Goal: Task Accomplishment & Management: Use online tool/utility

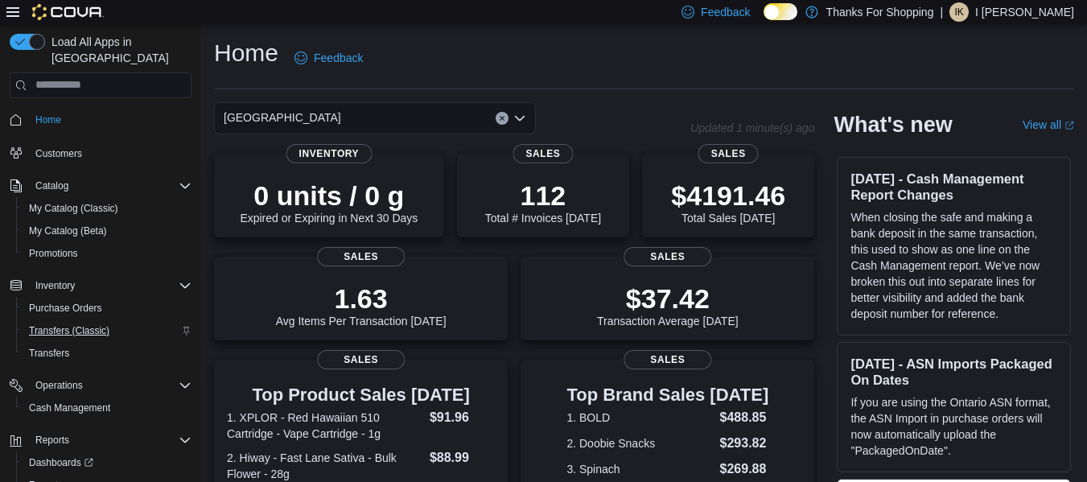
scroll to position [41, 0]
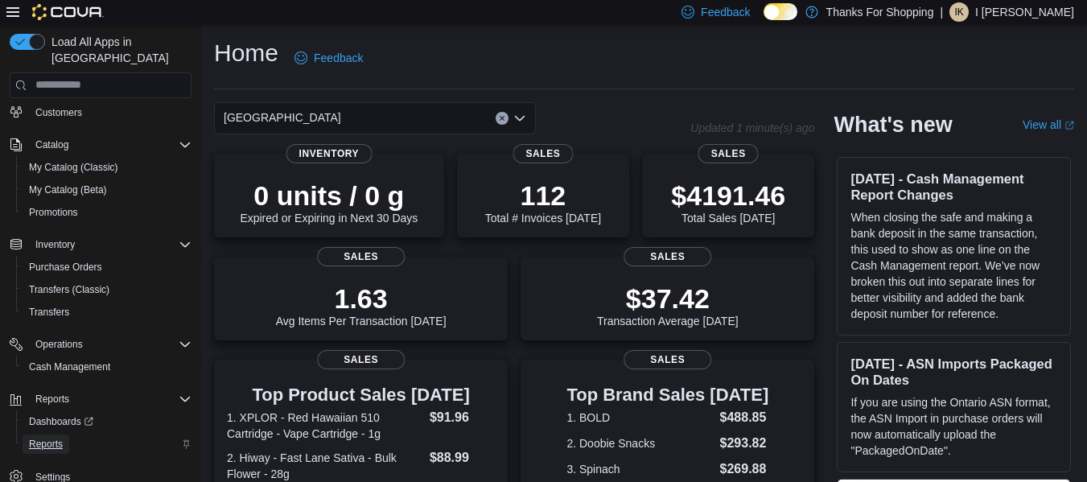
click at [47, 438] on span "Reports" at bounding box center [46, 444] width 34 height 13
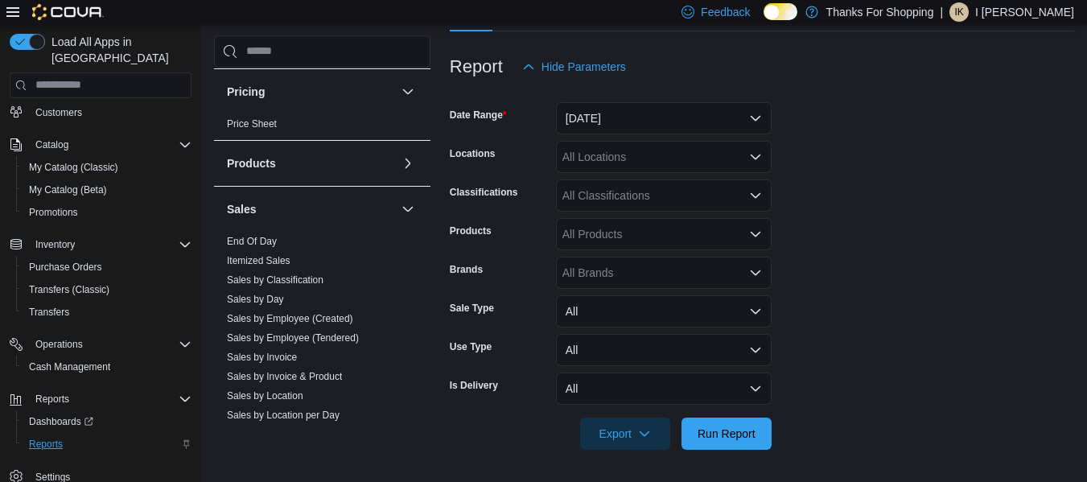
scroll to position [706, 0]
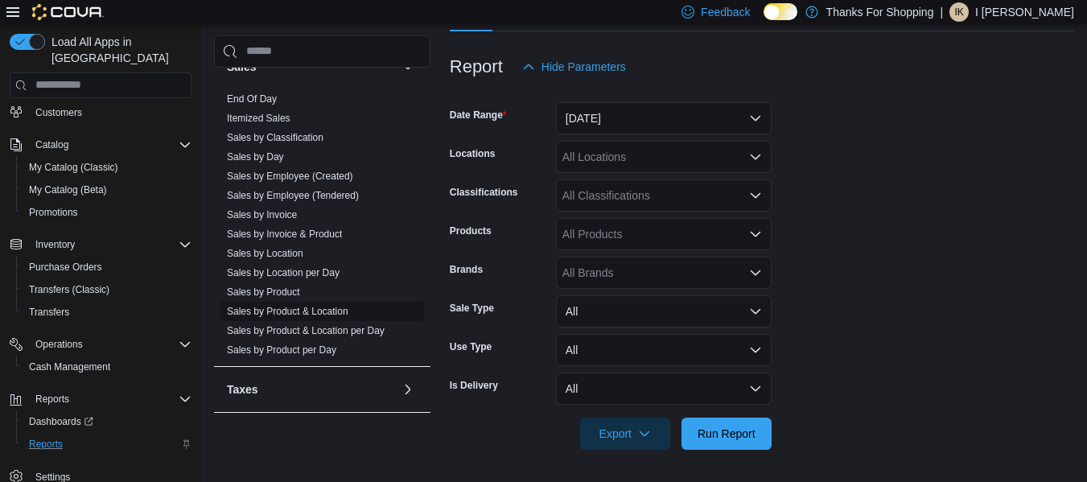
click at [293, 314] on link "Sales by Product & Location" at bounding box center [287, 311] width 121 height 11
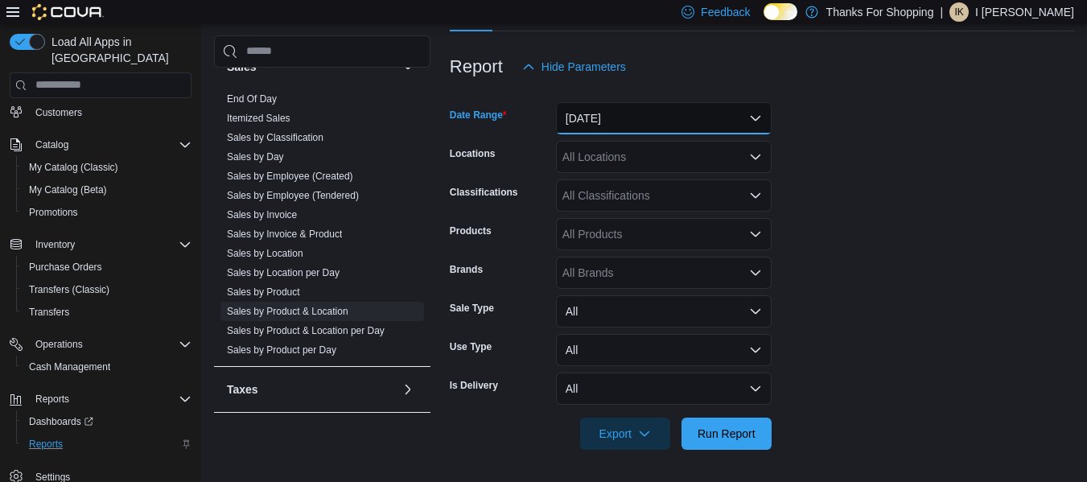
click at [710, 112] on button "[DATE]" at bounding box center [664, 118] width 216 height 32
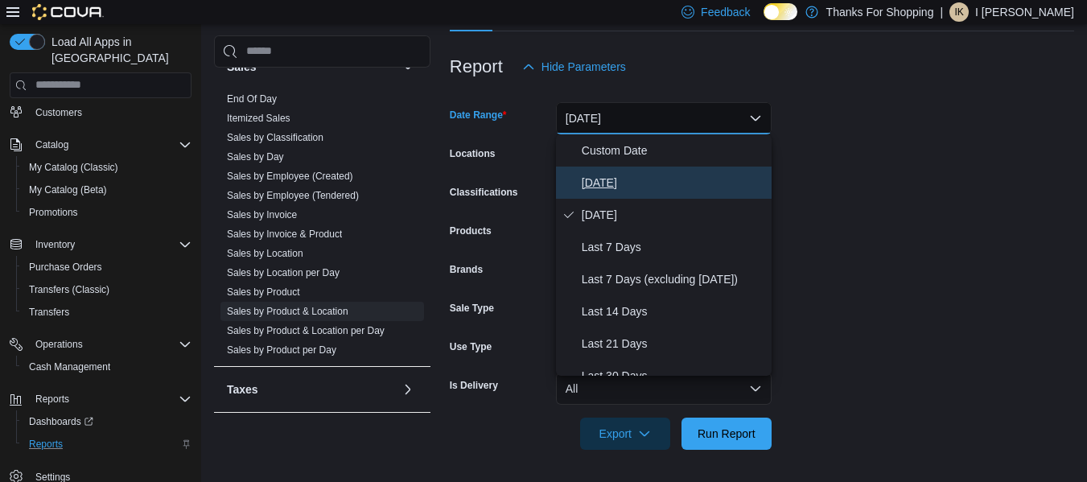
click at [645, 179] on span "[DATE]" at bounding box center [673, 182] width 183 height 19
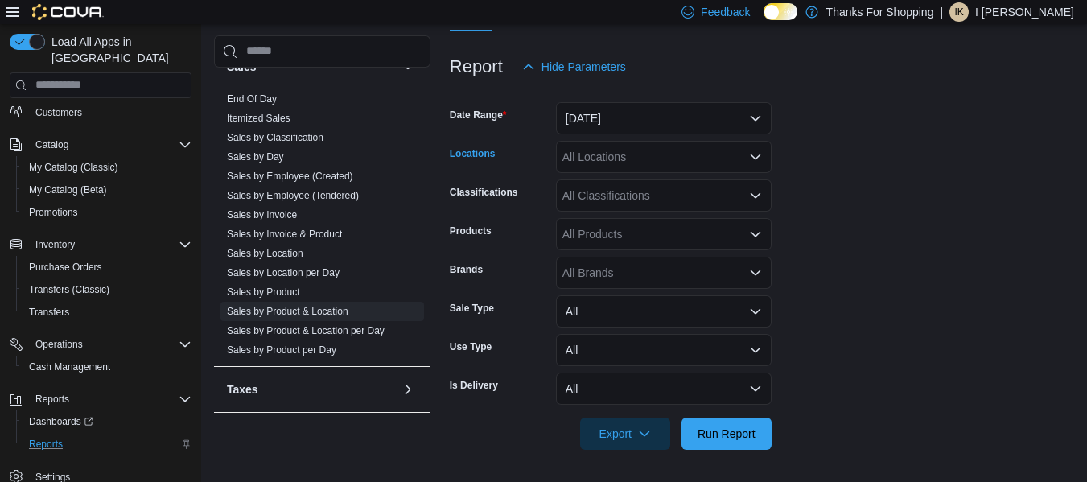
click at [633, 161] on div "All Locations" at bounding box center [664, 157] width 216 height 32
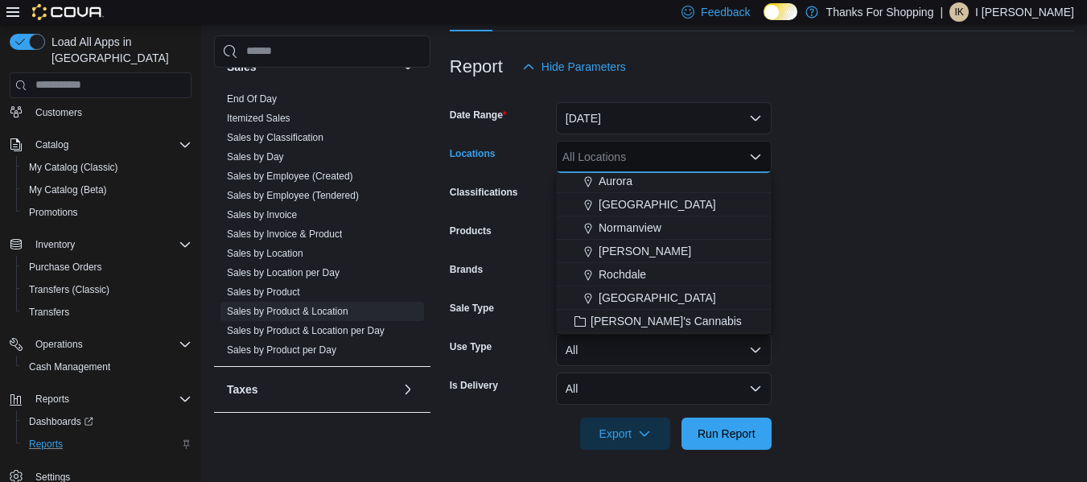
scroll to position [284, 0]
click at [630, 193] on button "[GEOGRAPHIC_DATA]" at bounding box center [664, 203] width 216 height 23
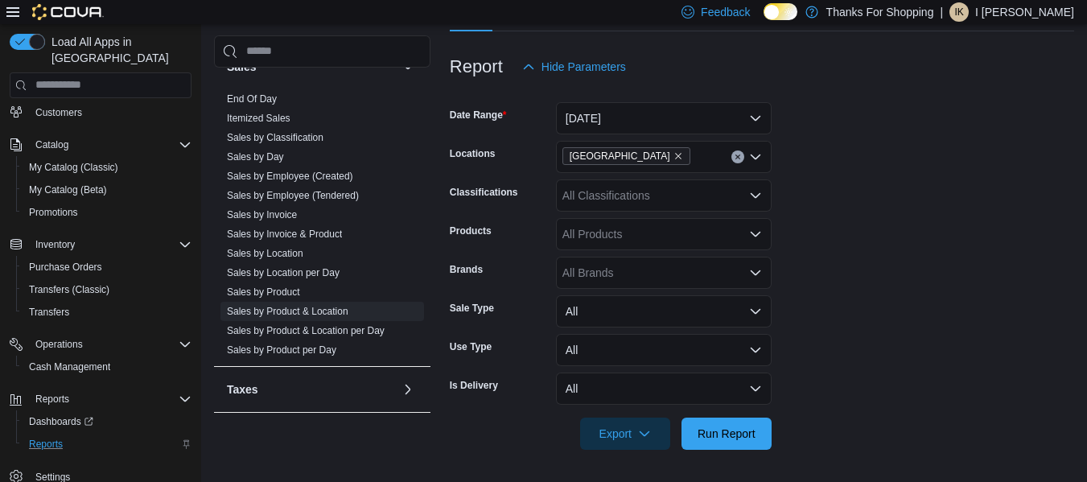
click at [871, 147] on form "Date Range [DATE] Locations Harbour Landing Classifications All Classifications…" at bounding box center [762, 266] width 624 height 367
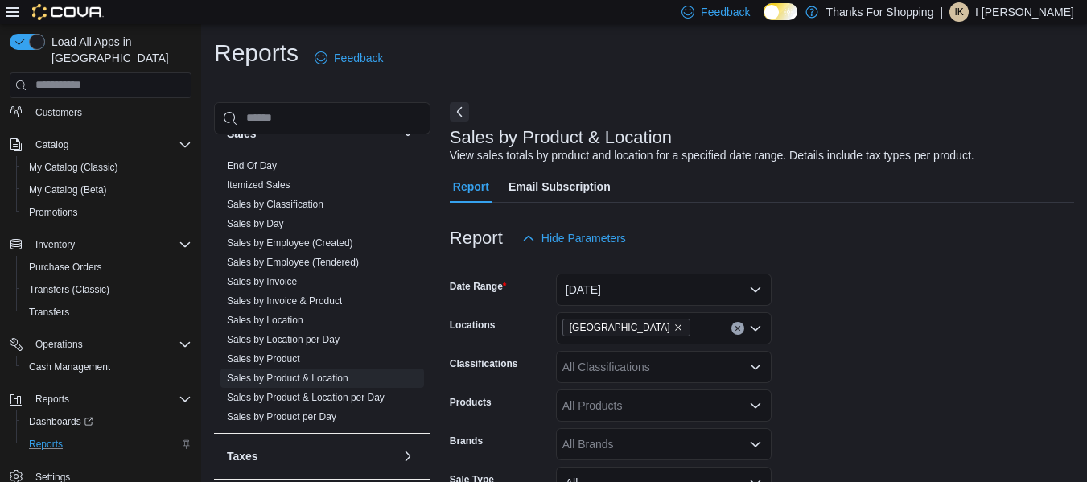
scroll to position [171, 0]
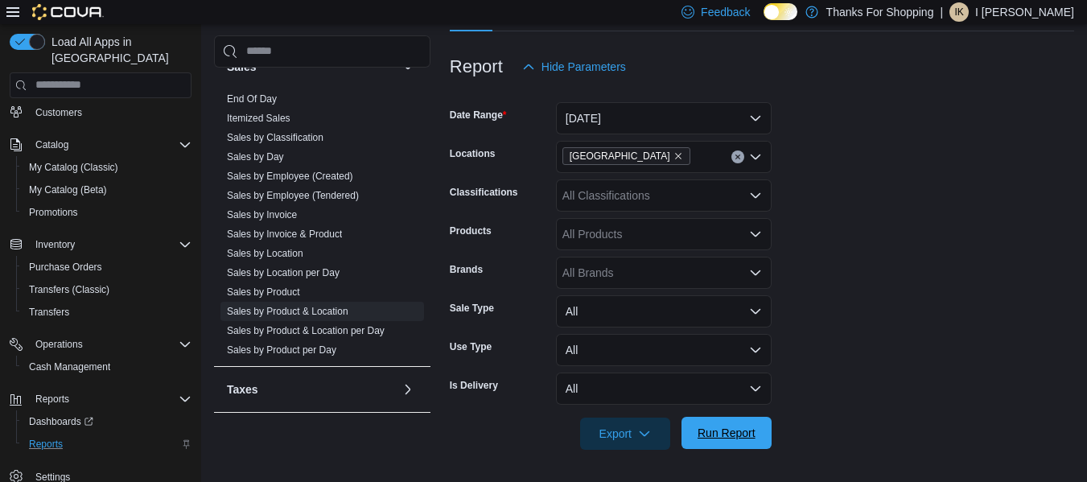
click at [756, 435] on span "Run Report" at bounding box center [726, 433] width 71 height 32
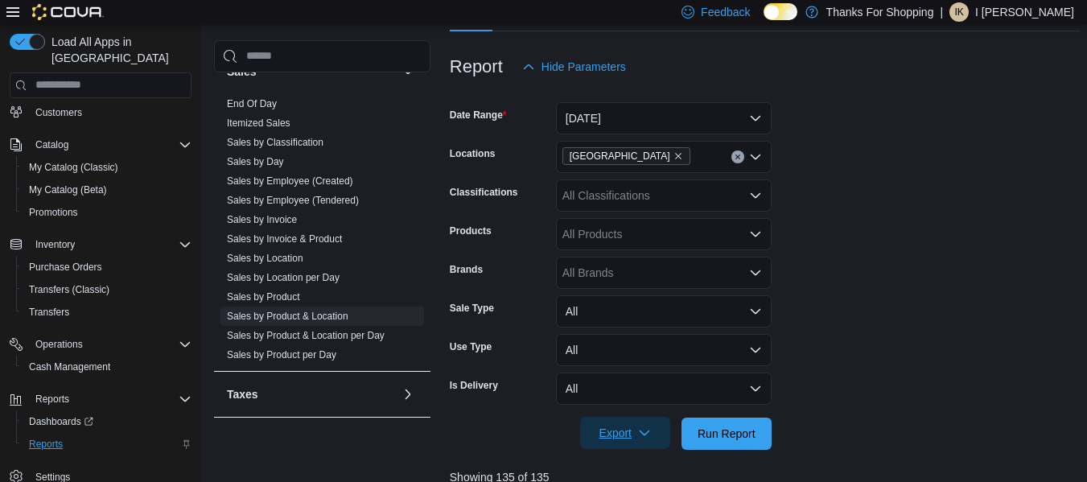
click at [644, 423] on span "Export" at bounding box center [625, 433] width 71 height 32
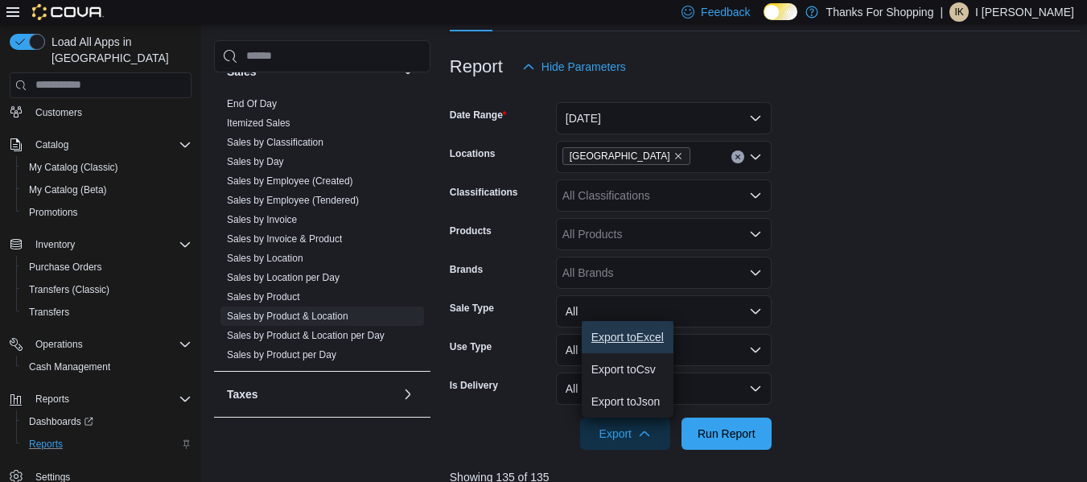
click at [643, 340] on span "Export to Excel" at bounding box center [627, 337] width 72 height 13
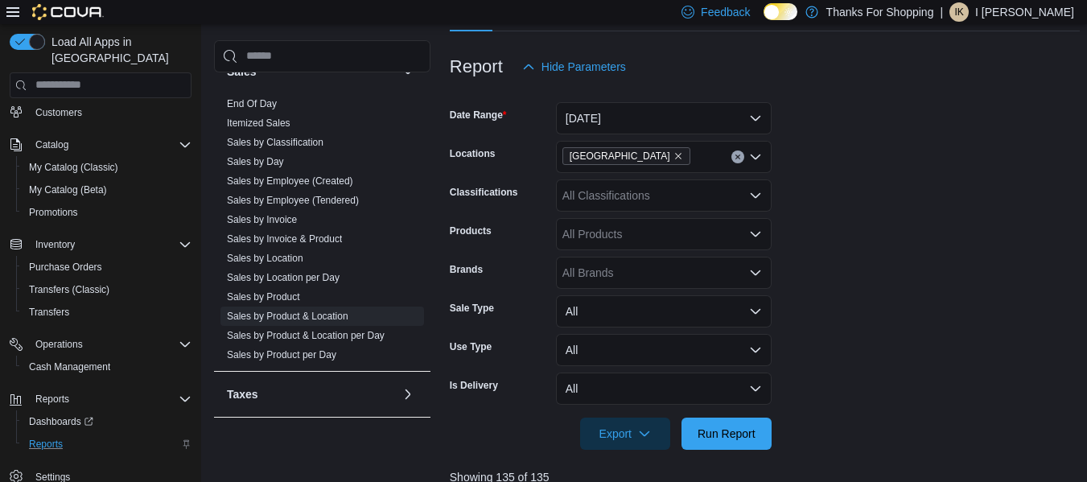
click at [955, 142] on form "Date Range [DATE] Locations Harbour Landing Classifications All Classifications…" at bounding box center [765, 266] width 630 height 367
